Goal: Find contact information: Find contact information

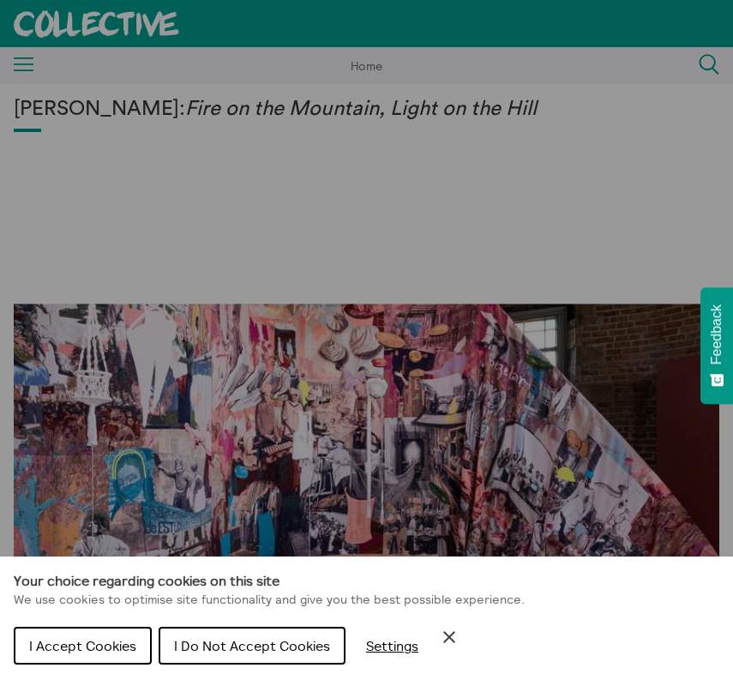
click at [130, 640] on span "I Accept Cookies" at bounding box center [82, 645] width 107 height 17
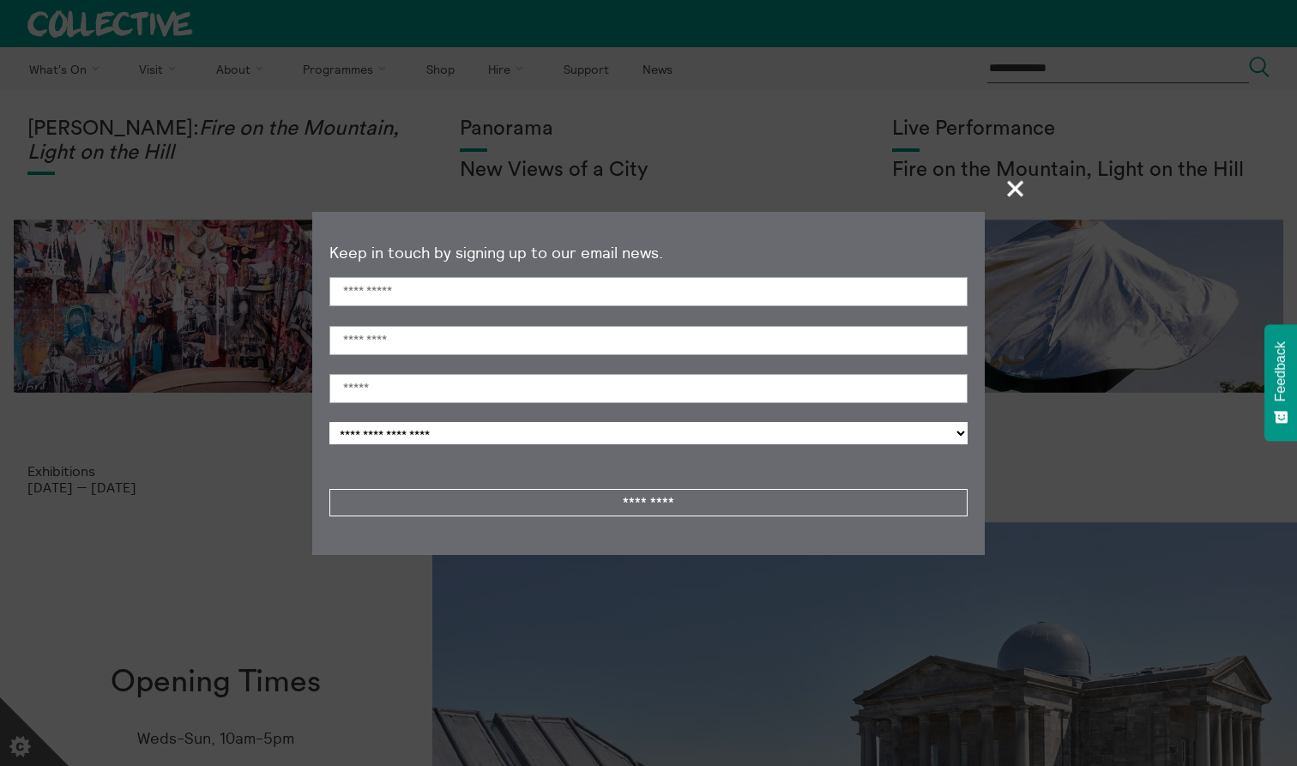
click at [732, 191] on span "+" at bounding box center [1016, 188] width 51 height 51
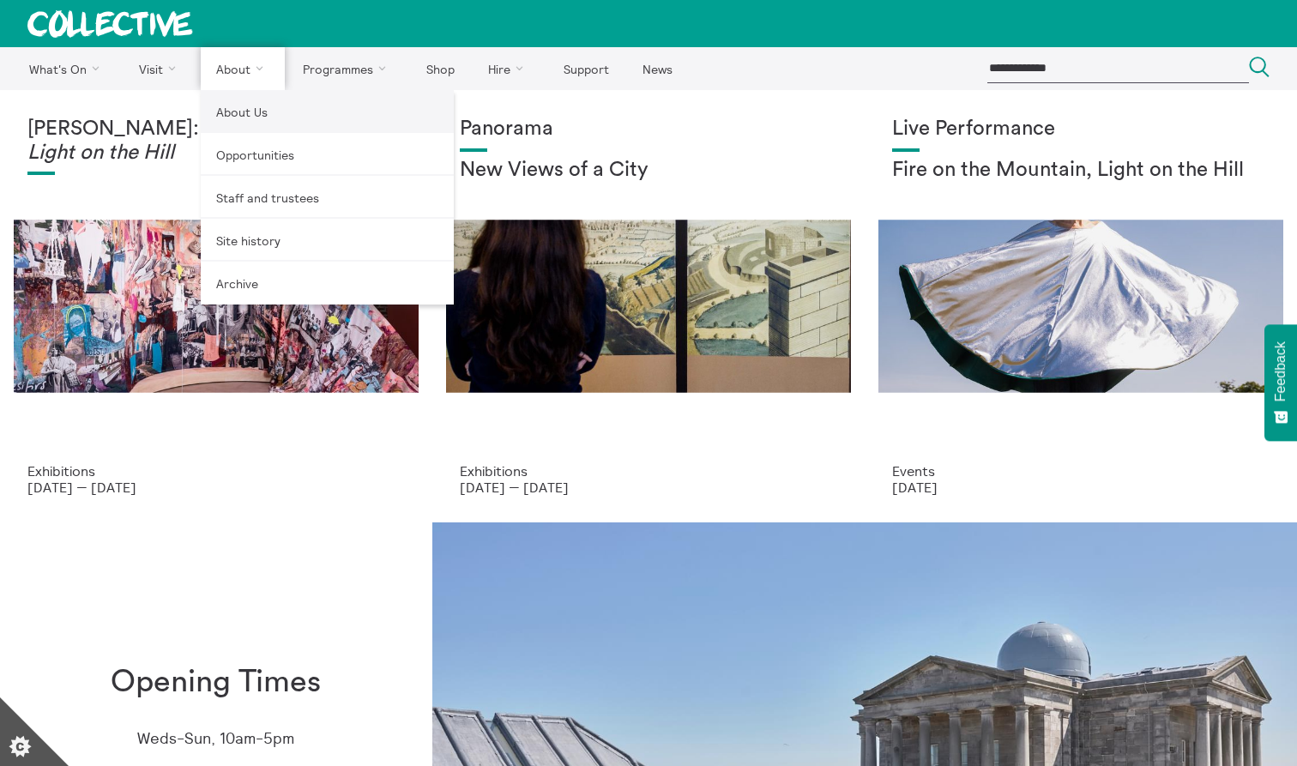
click at [245, 120] on link "About Us" at bounding box center [327, 111] width 253 height 43
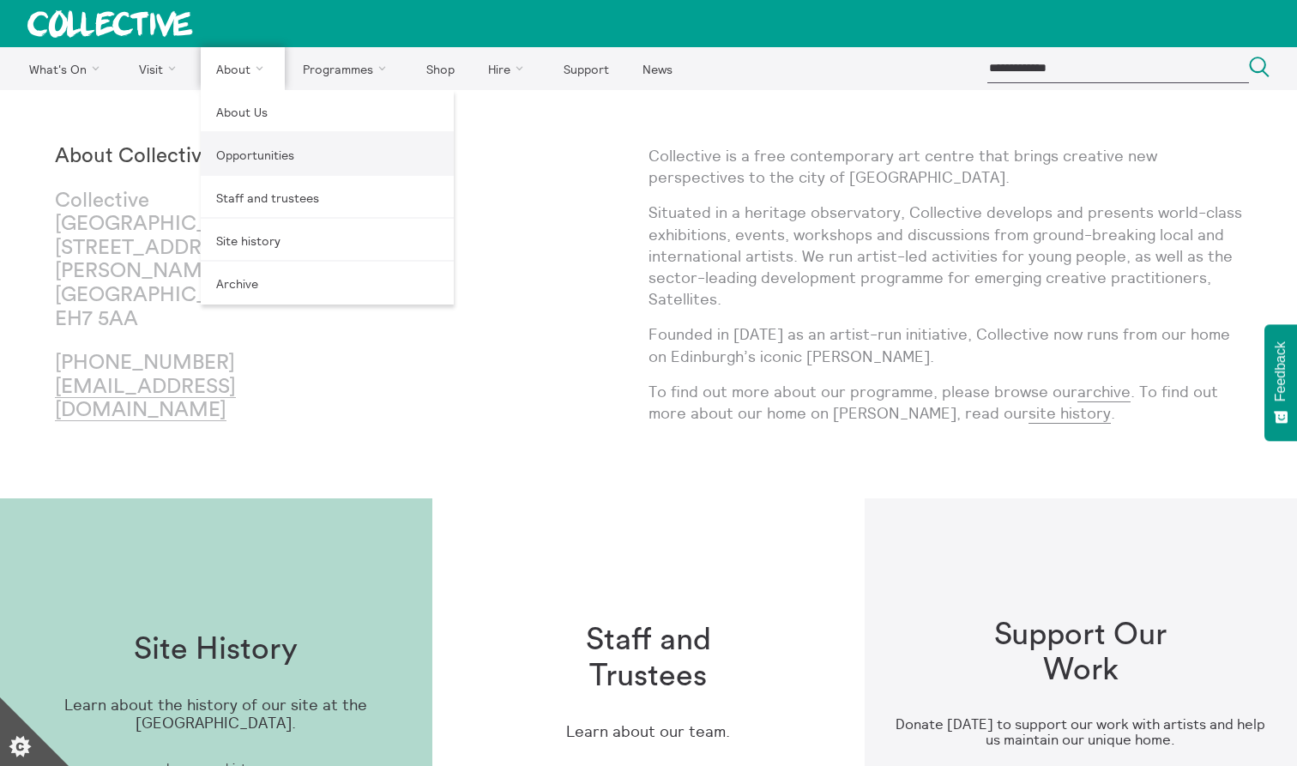
click at [250, 163] on link "Opportunities" at bounding box center [327, 154] width 253 height 43
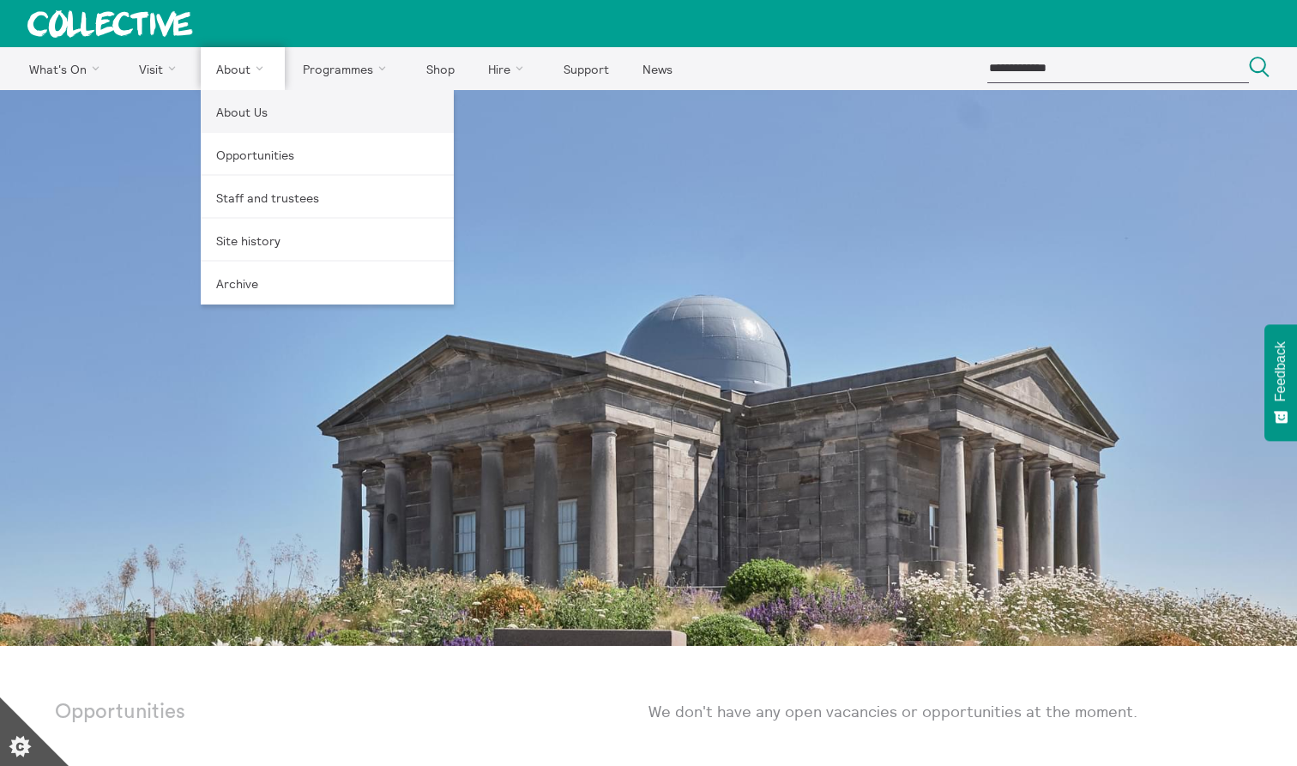
click at [248, 114] on link "About Us" at bounding box center [327, 111] width 253 height 43
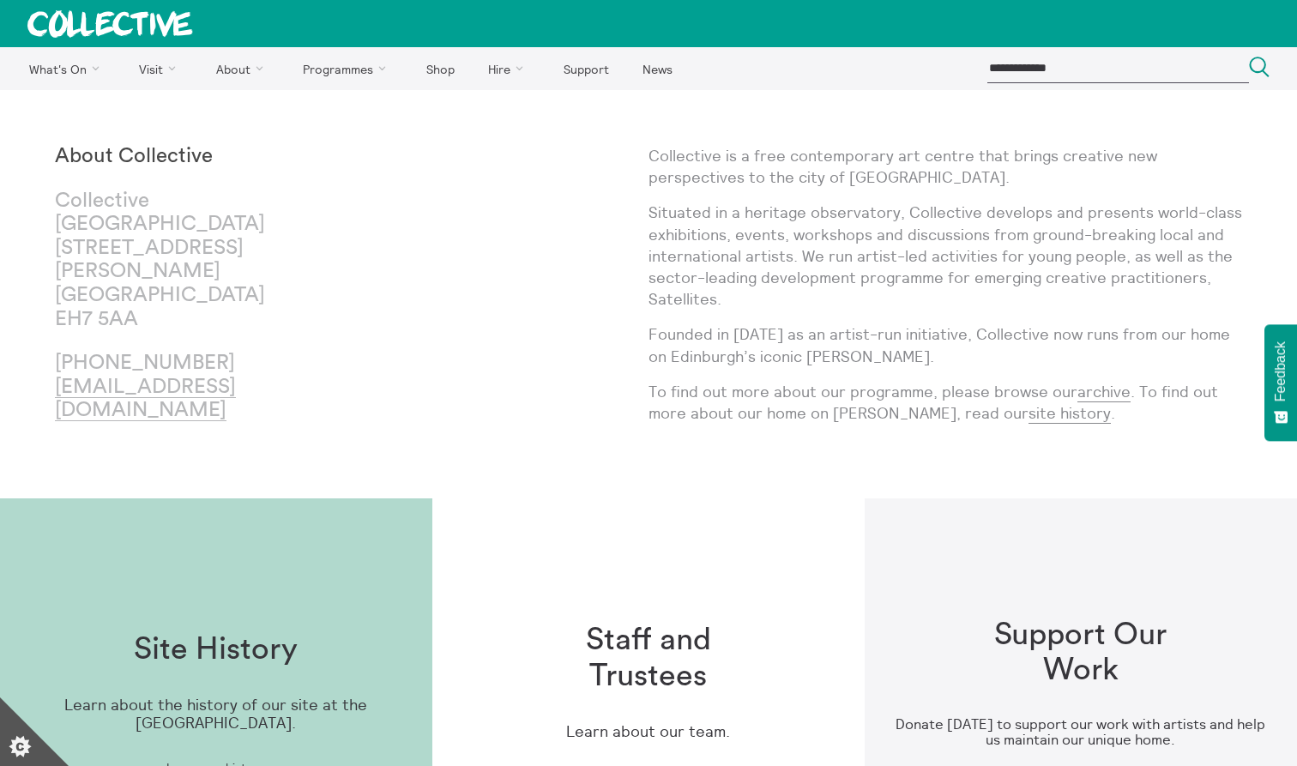
click at [642, 689] on h1 "Staff and Trustees" at bounding box center [649, 658] width 220 height 71
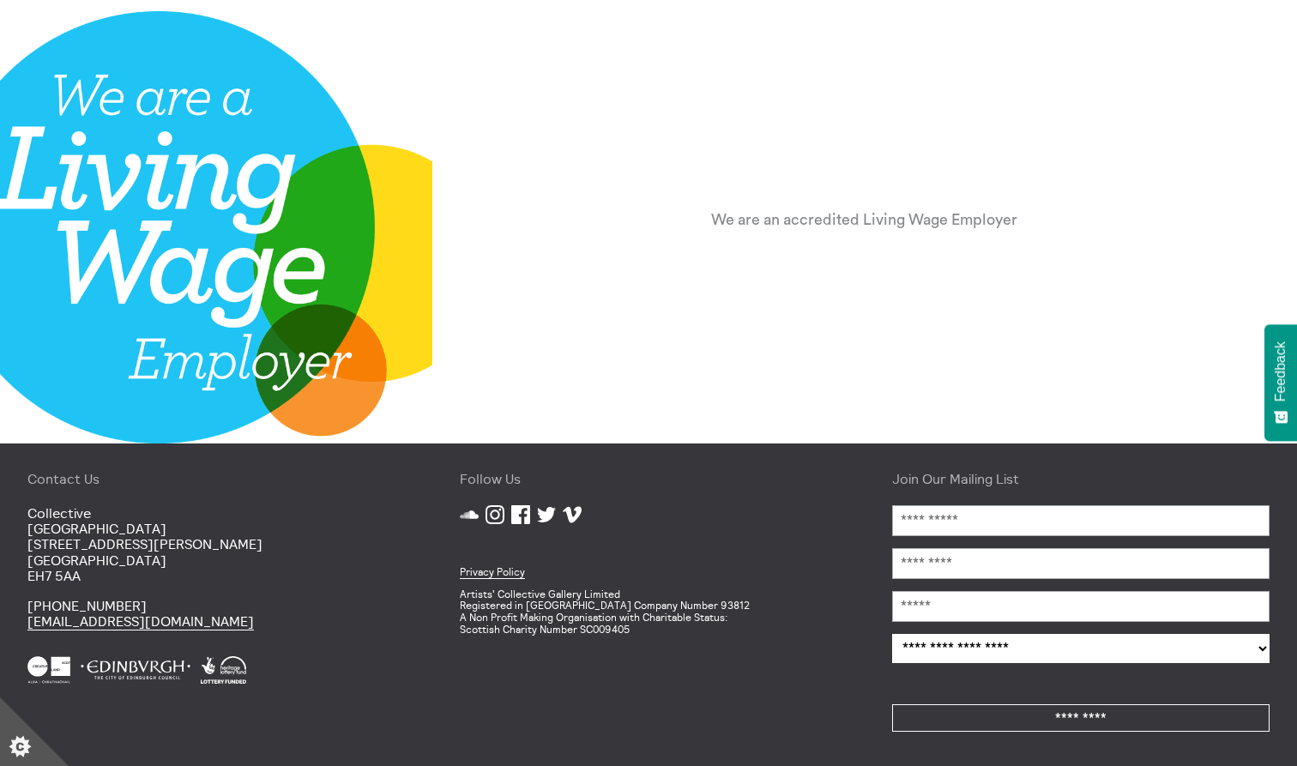
scroll to position [2133, 0]
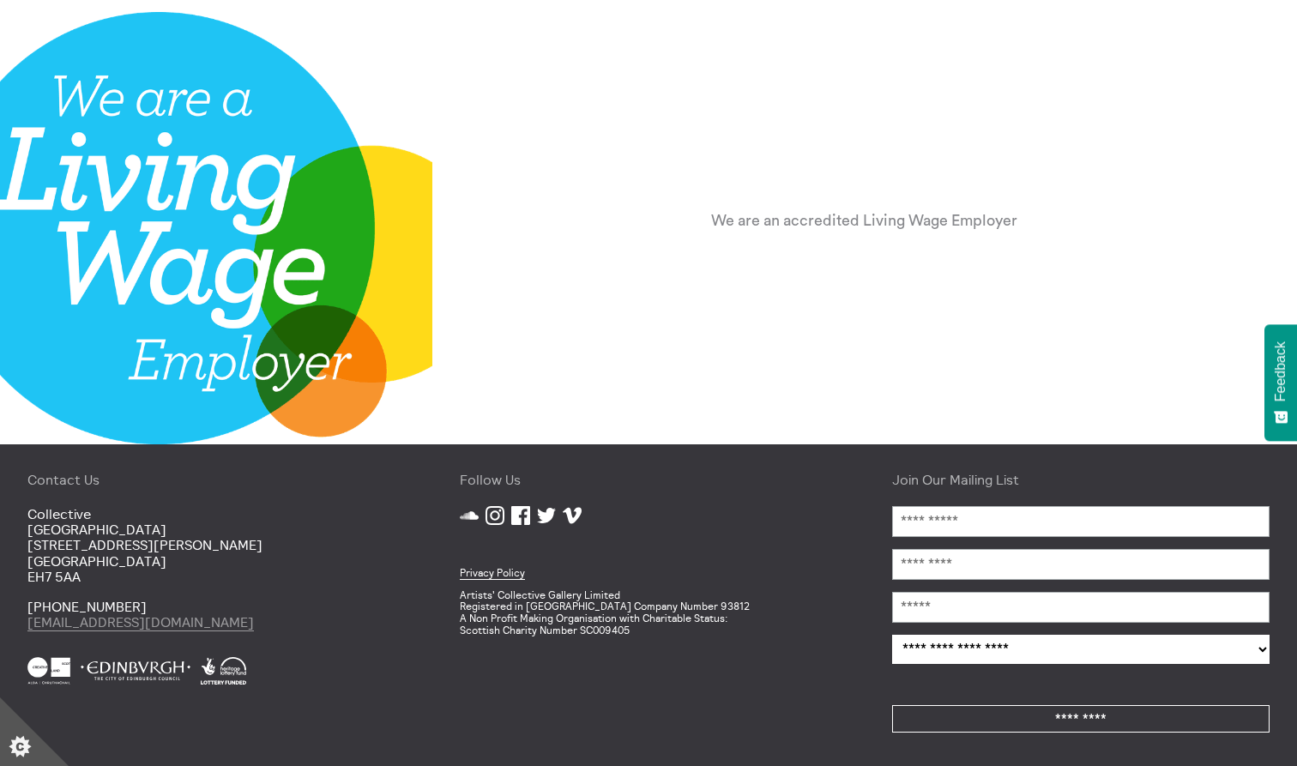
click at [75, 618] on link "[EMAIL_ADDRESS][DOMAIN_NAME]" at bounding box center [140, 622] width 226 height 18
